Goal: Find specific page/section: Find specific page/section

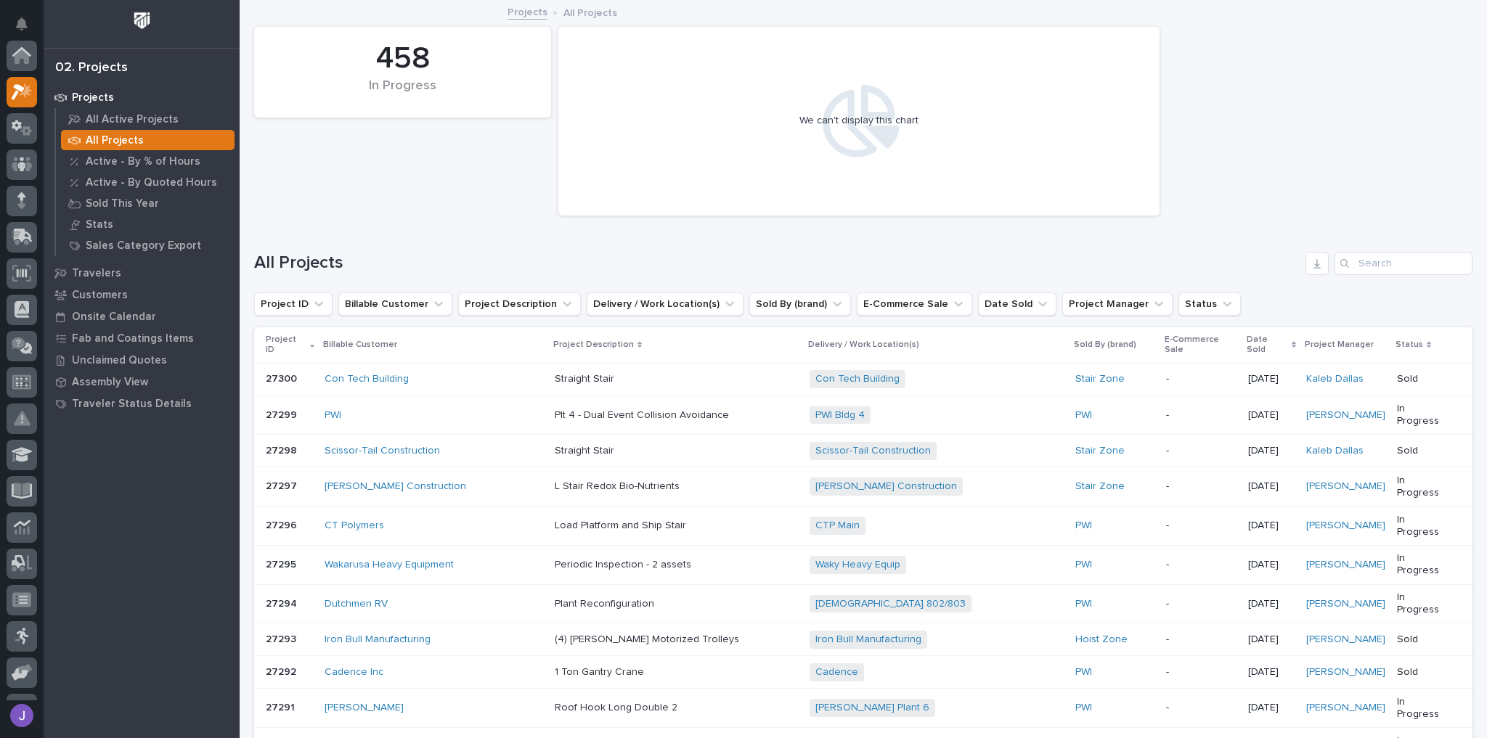
scroll to position [36, 0]
click at [118, 142] on p "All Projects" at bounding box center [115, 140] width 58 height 13
drag, startPoint x: 1398, startPoint y: 271, endPoint x: 1386, endPoint y: 253, distance: 20.9
click at [1396, 269] on input "Search" at bounding box center [1404, 263] width 138 height 23
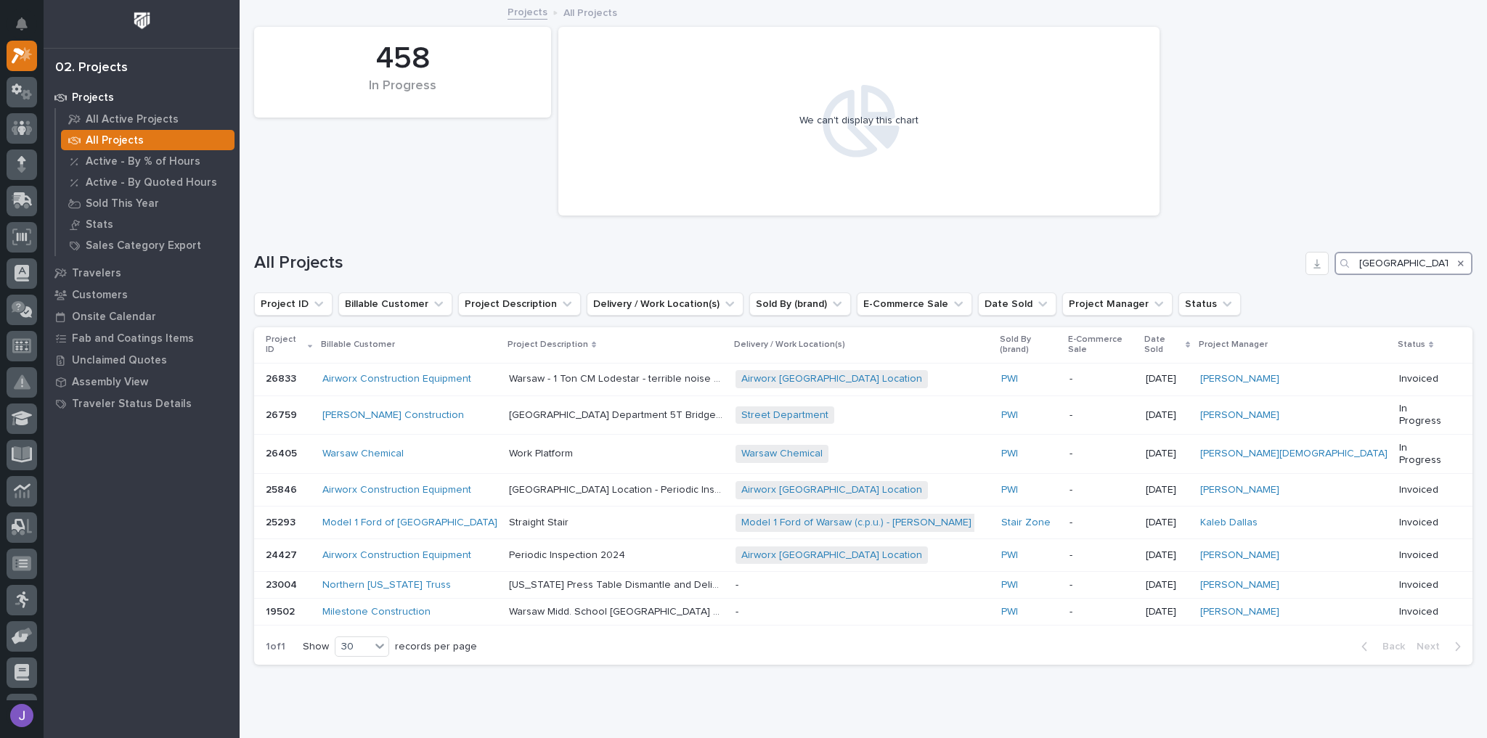
type input "[GEOGRAPHIC_DATA]"
click at [1458, 261] on icon "Search" at bounding box center [1461, 264] width 6 height 6
click at [1443, 263] on input "Search" at bounding box center [1404, 263] width 138 height 23
type input "[GEOGRAPHIC_DATA]"
click at [420, 448] on div "Warsaw Chemical" at bounding box center [409, 454] width 175 height 12
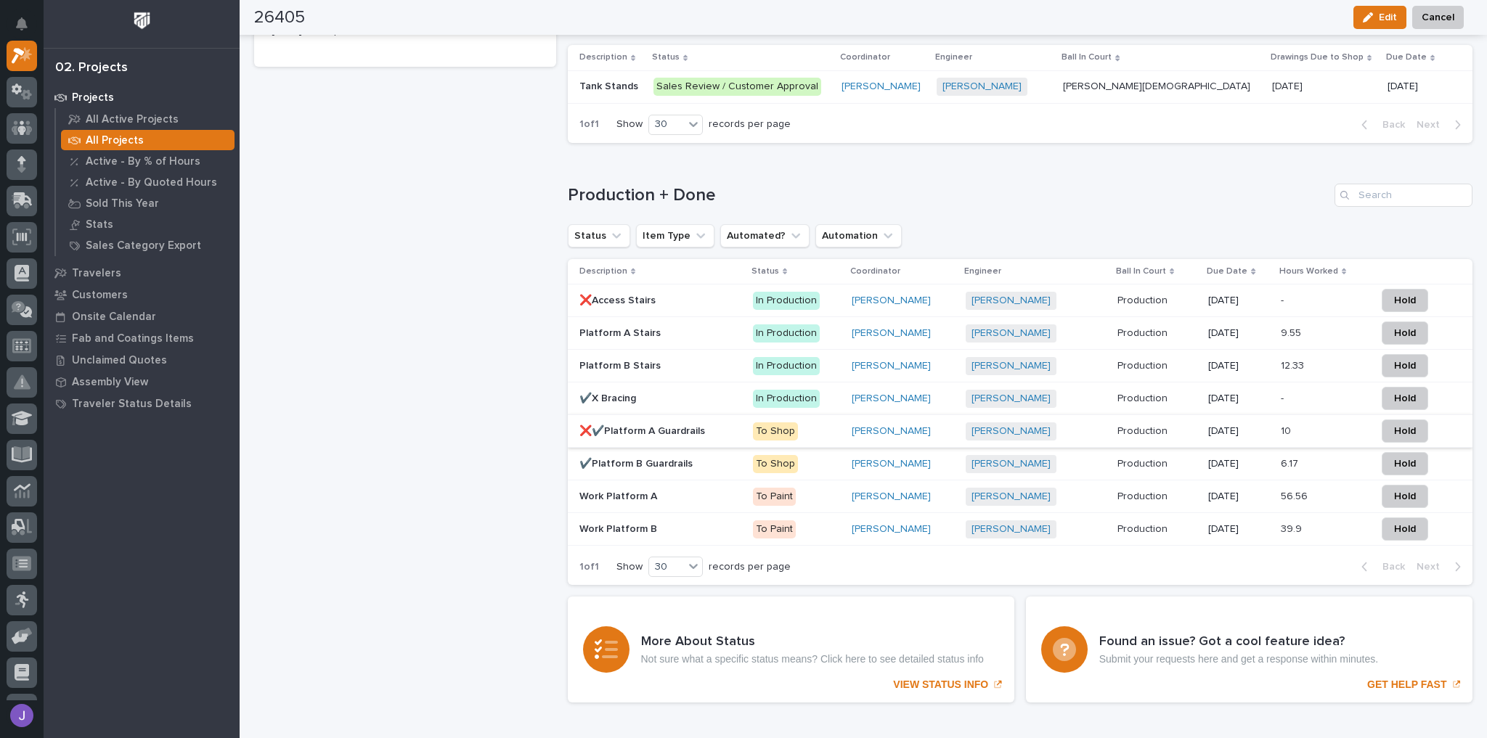
scroll to position [871, 0]
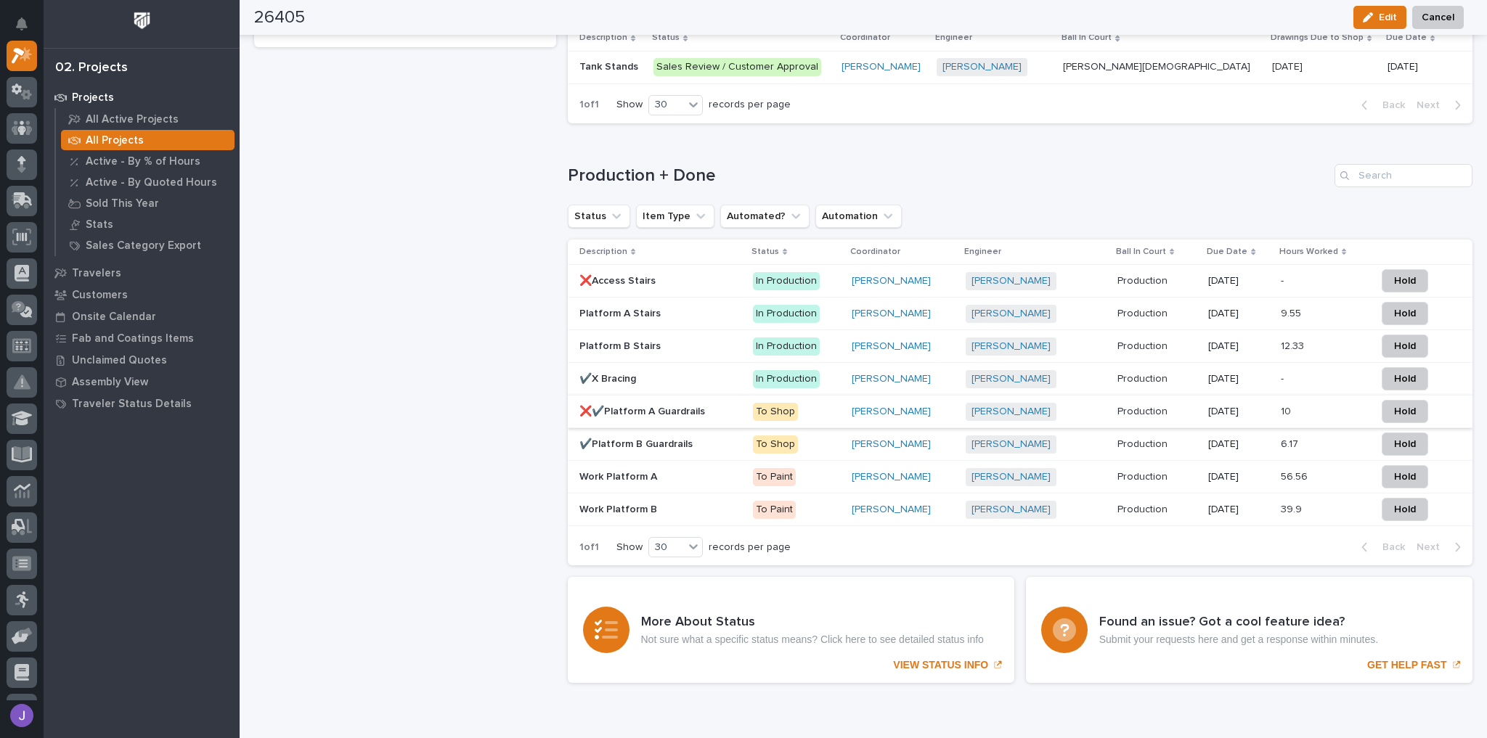
click at [667, 380] on p at bounding box center [660, 379] width 163 height 12
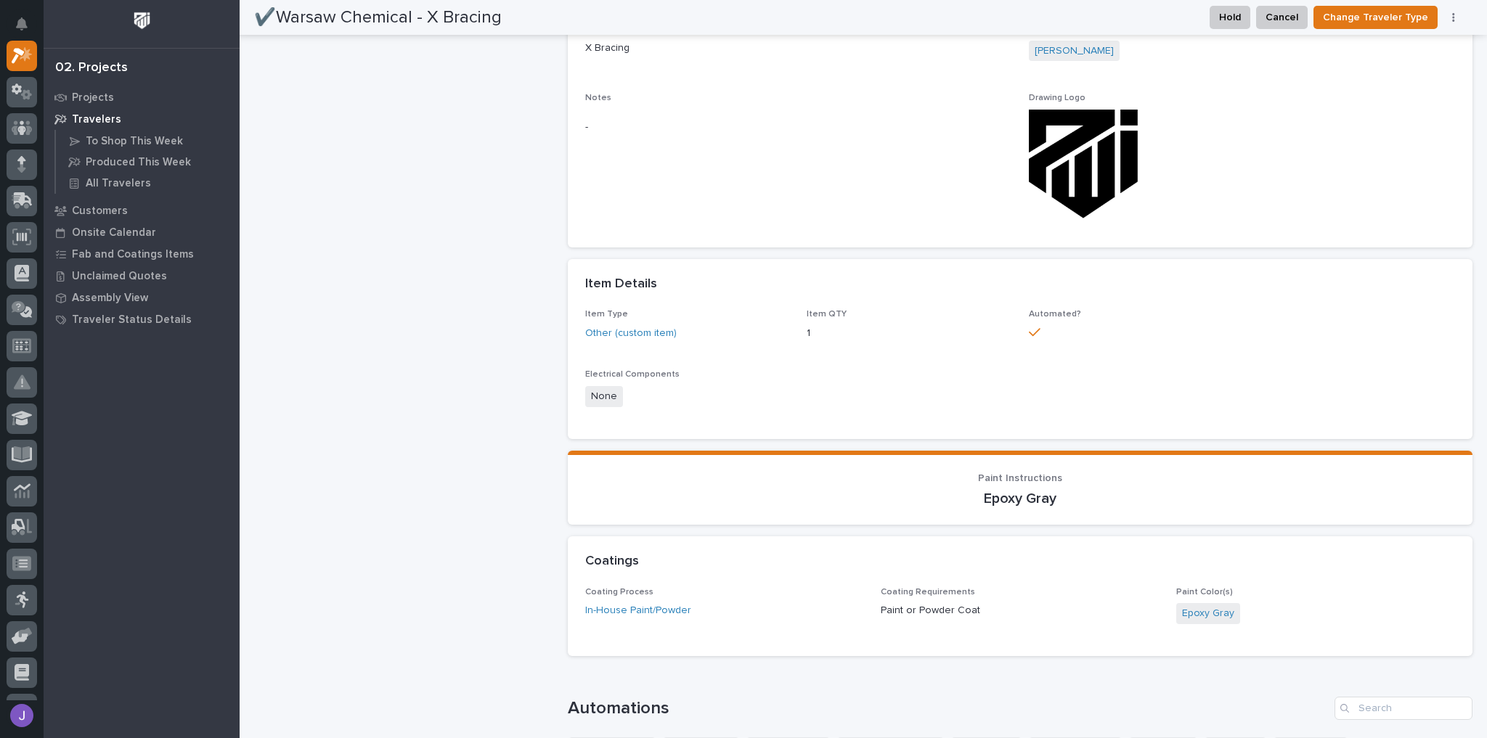
scroll to position [1110, 0]
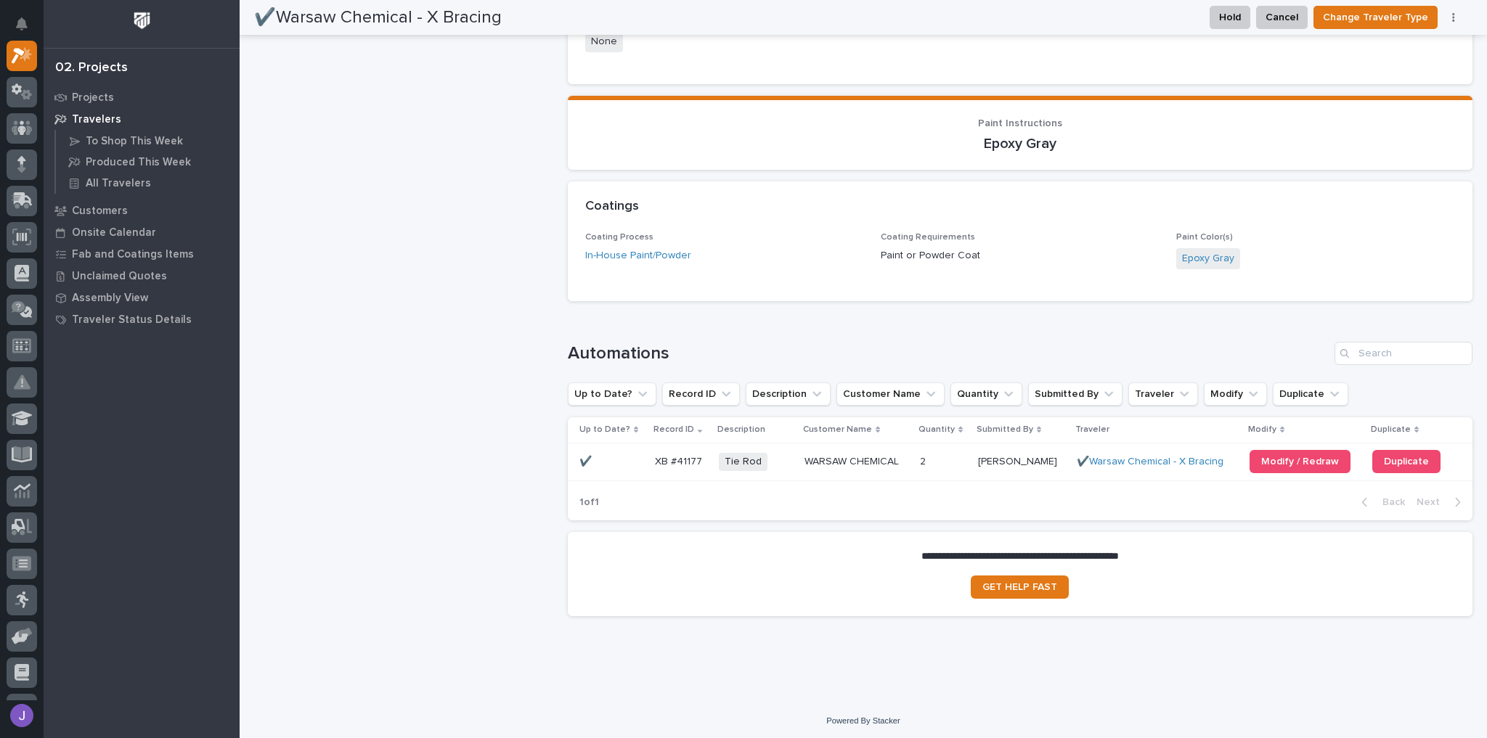
click at [784, 464] on div "Tie Rod + 0" at bounding box center [756, 462] width 74 height 18
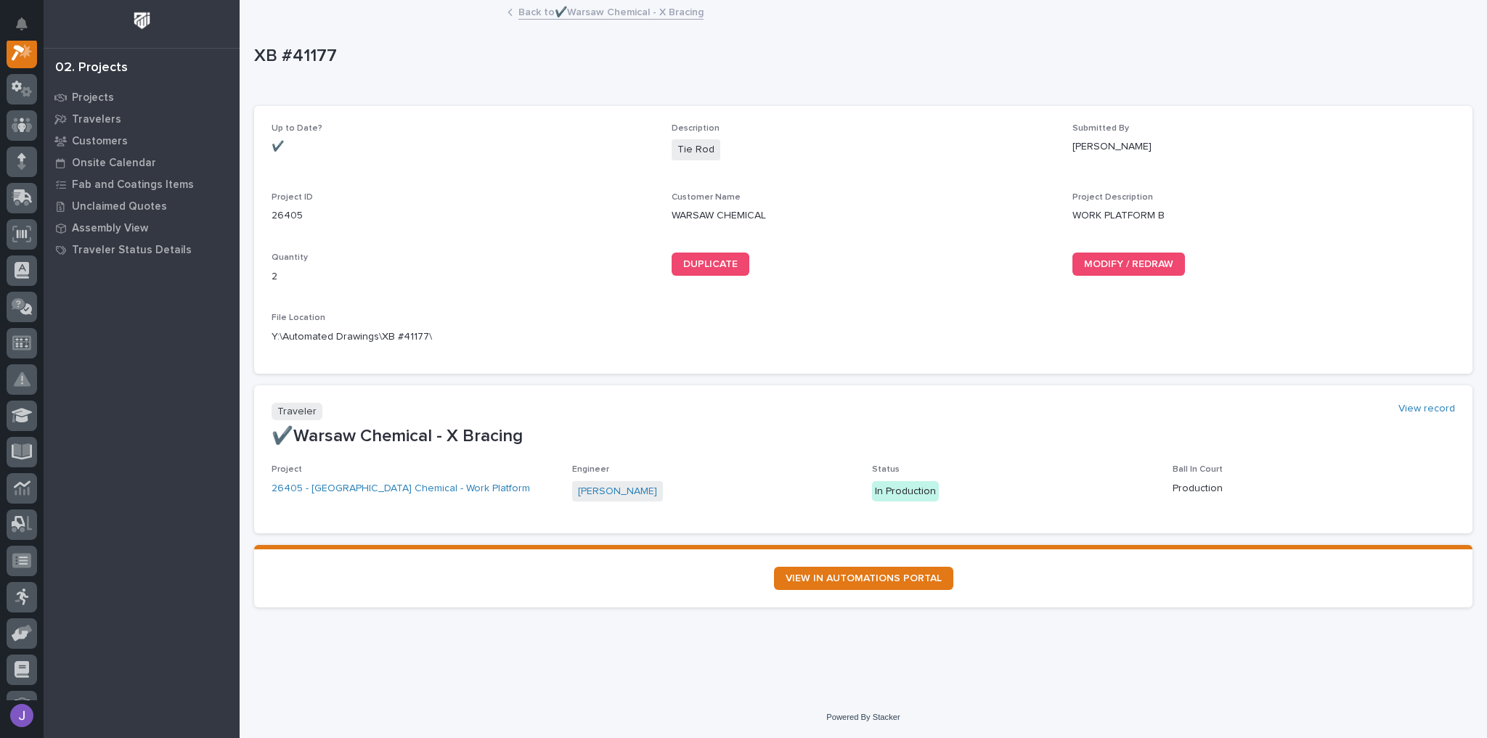
scroll to position [36, 0]
